Goal: Transaction & Acquisition: Download file/media

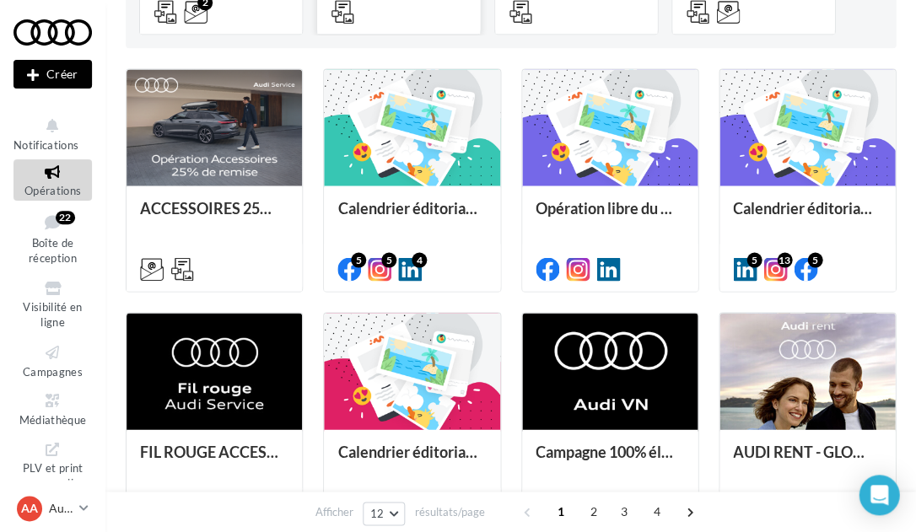
scroll to position [379, 0]
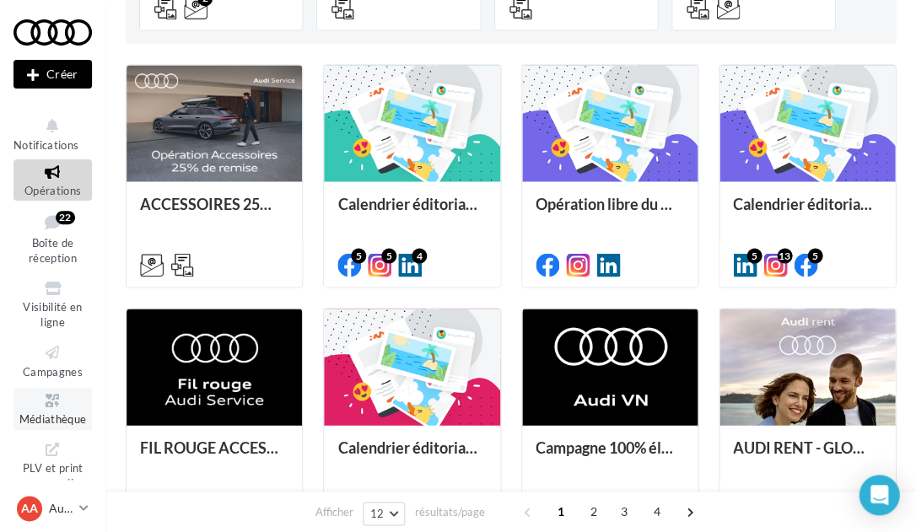
click at [52, 415] on span "Médiathèque" at bounding box center [52, 419] width 67 height 13
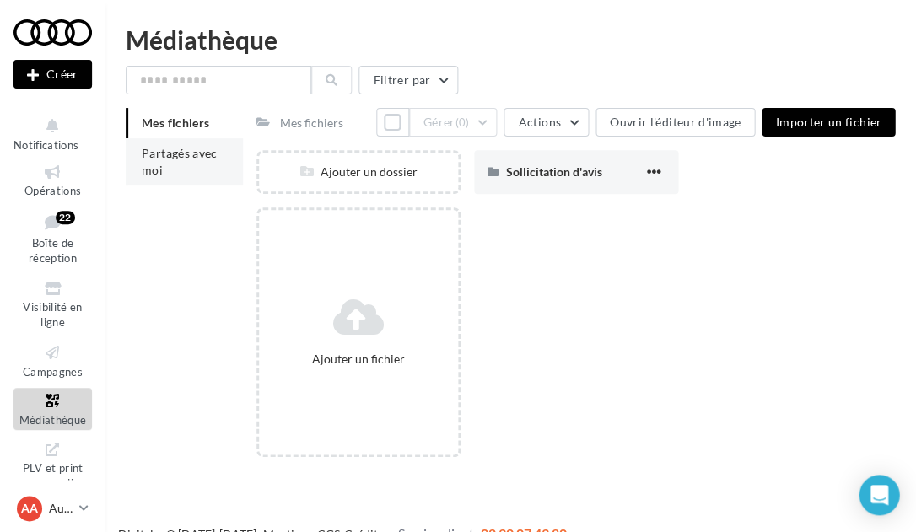
click at [198, 170] on li "Partagés avec moi" at bounding box center [184, 161] width 117 height 47
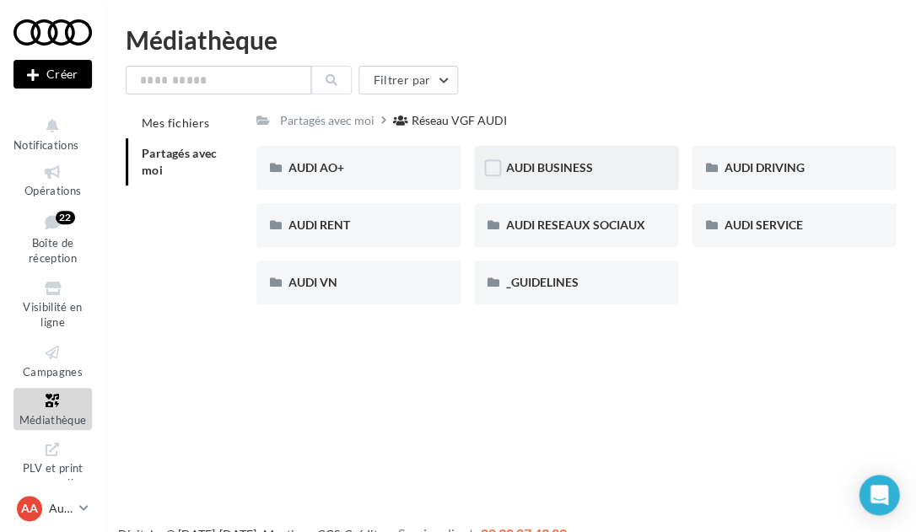
click at [612, 170] on div "AUDI BUSINESS" at bounding box center [576, 167] width 140 height 17
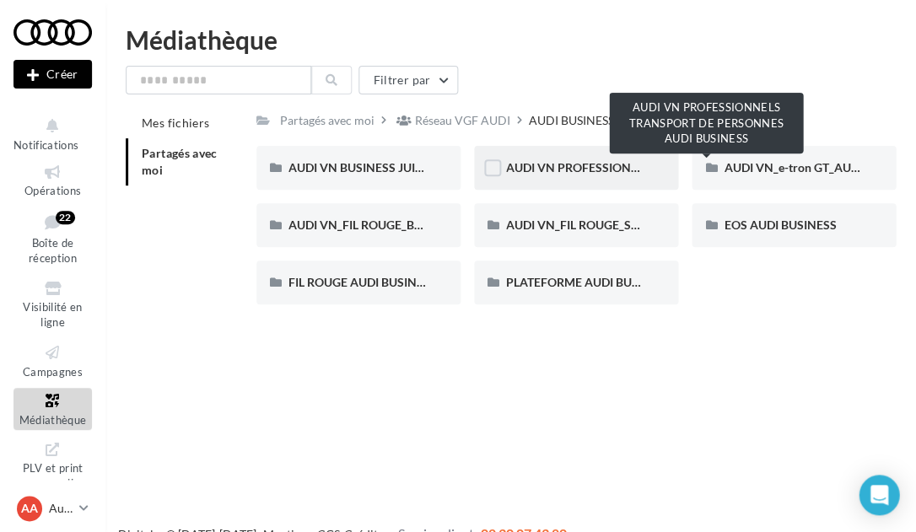
click at [559, 169] on span "AUDI VN PROFESSIONNELS TRANSPORT DE PERSONNES AUDI BUSINESS" at bounding box center [709, 167] width 406 height 14
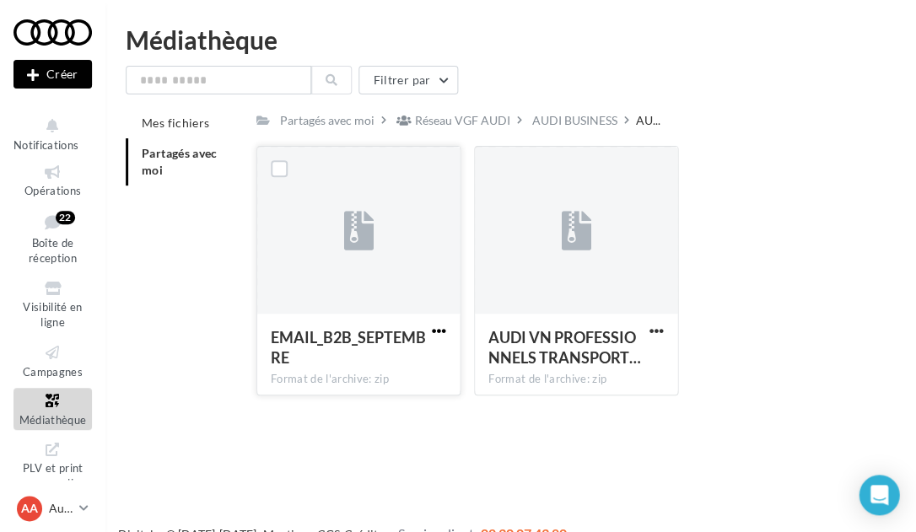
click at [432, 331] on span "button" at bounding box center [439, 331] width 14 height 14
click at [379, 364] on button "Télécharger" at bounding box center [365, 365] width 169 height 44
